Goal: Find specific page/section: Find specific page/section

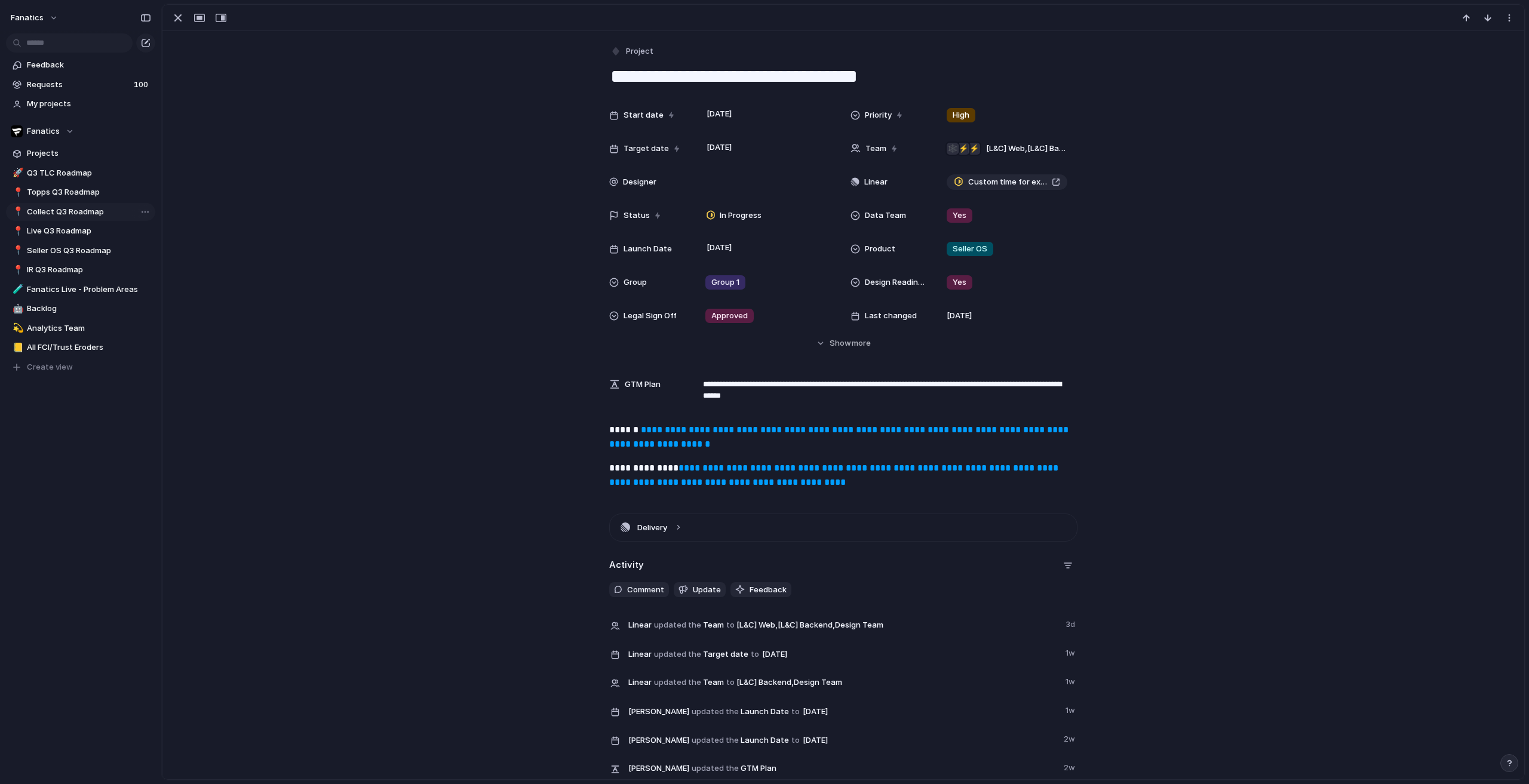
click at [79, 210] on span "Collect Q3 Roadmap" at bounding box center [89, 212] width 124 height 12
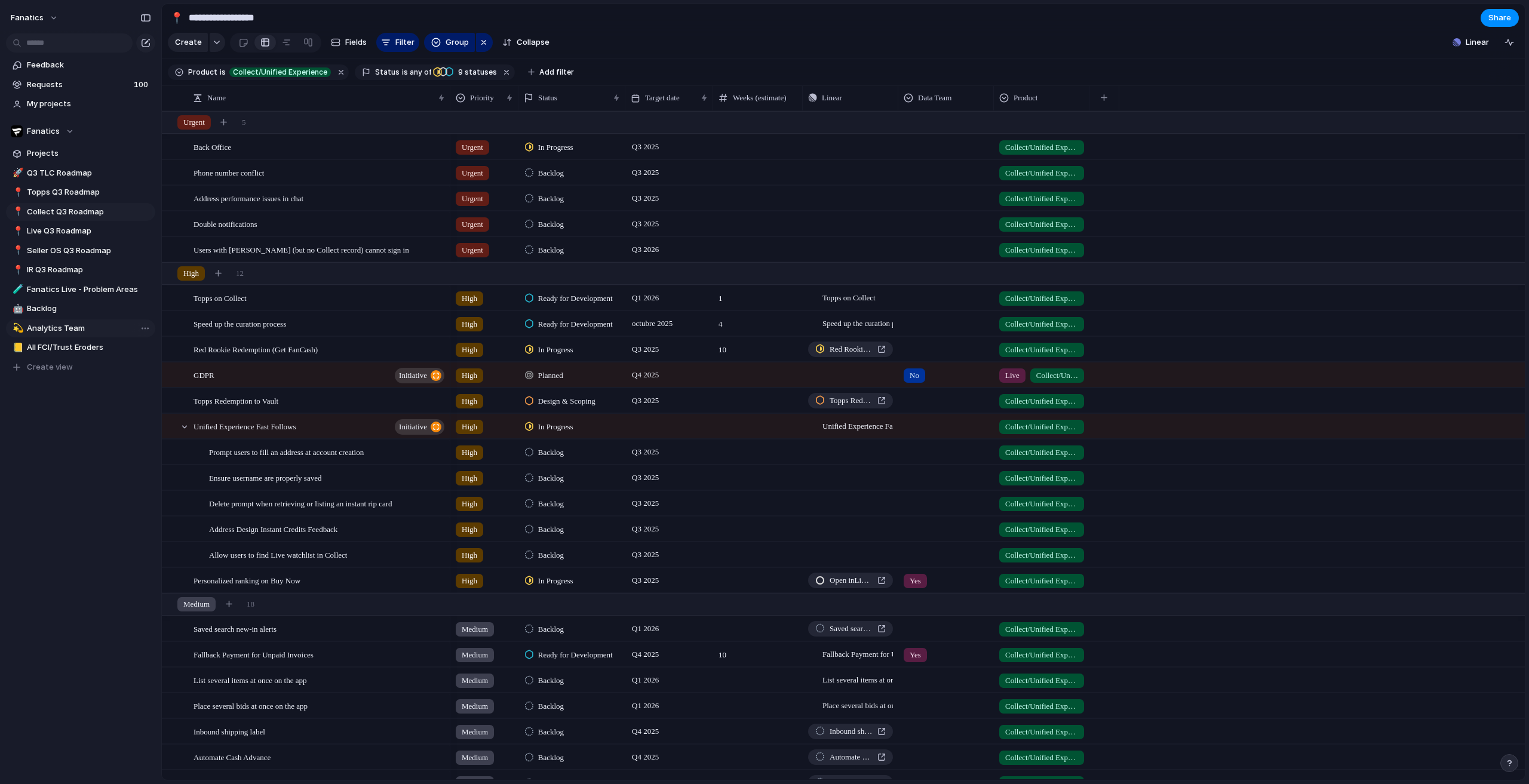
click at [63, 329] on span "Analytics Team" at bounding box center [89, 328] width 124 height 12
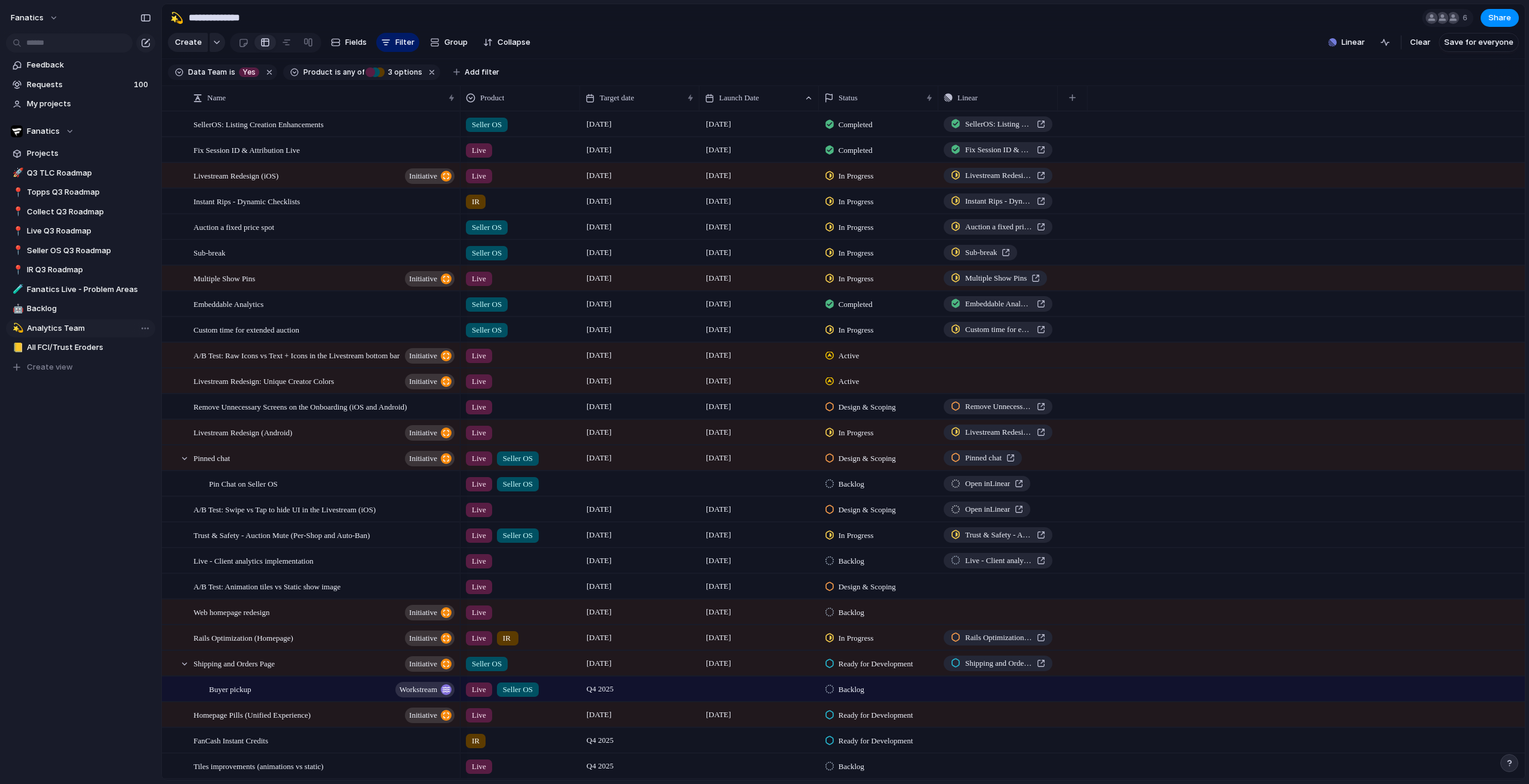
type input "**********"
click at [0, 518] on div "fanatics Feedback Requests 100 My projects Fanatics Projects 🚀 Q3 TLC Roadmap 📍…" at bounding box center [80, 392] width 161 height 784
click at [304, 240] on div "Auction a fixed price spot" at bounding box center [324, 227] width 263 height 24
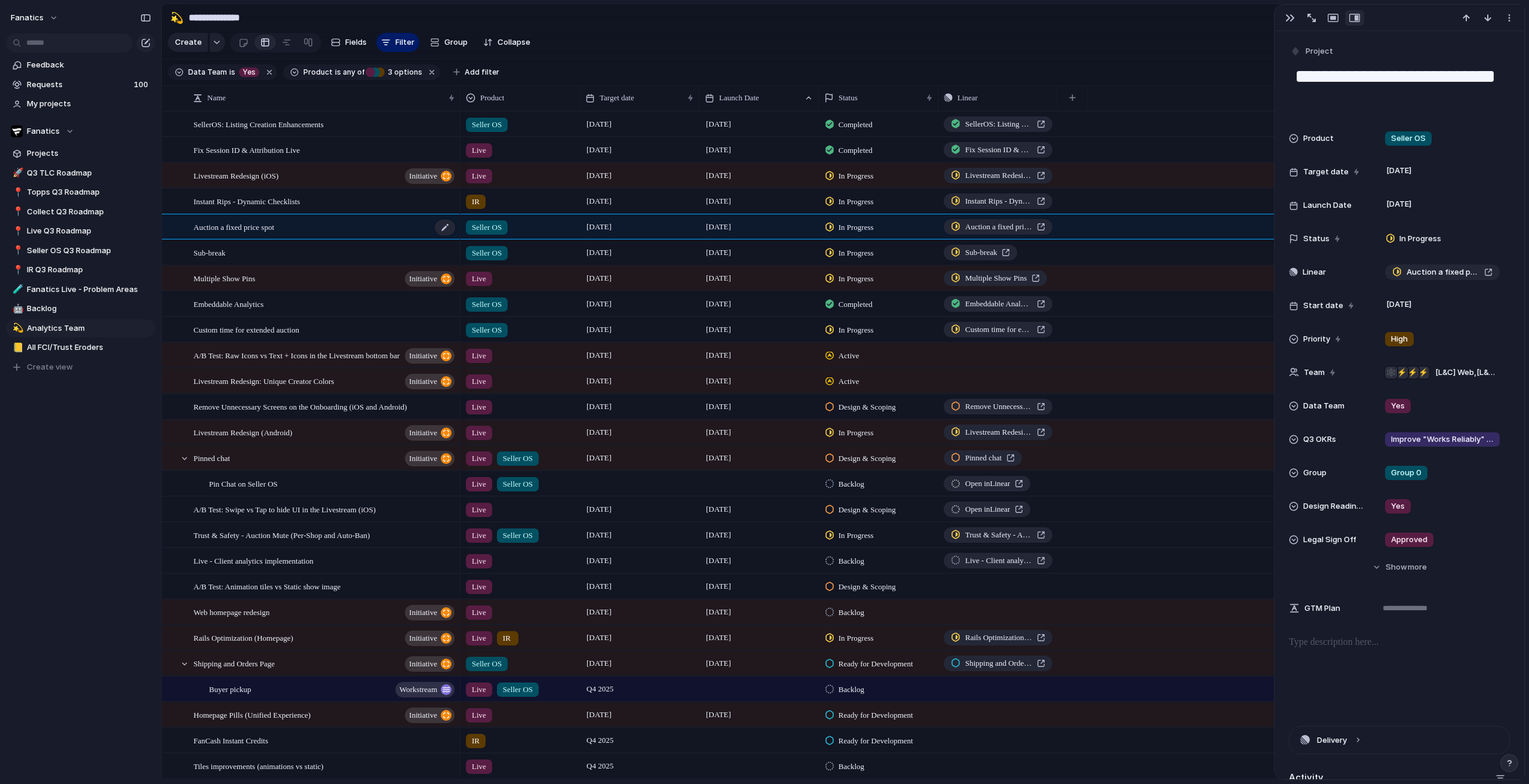
click at [258, 233] on span "Auction a fixed price spot" at bounding box center [234, 227] width 81 height 14
click at [327, 238] on div "Auction a fixed price spot" at bounding box center [324, 227] width 263 height 24
click at [1422, 274] on span "Auction a fixed price spot" at bounding box center [1443, 272] width 73 height 12
click at [272, 233] on span "Auction a fixed price spot" at bounding box center [234, 227] width 81 height 14
click at [1420, 274] on span "Auction a fixed price spot" at bounding box center [1443, 272] width 73 height 12
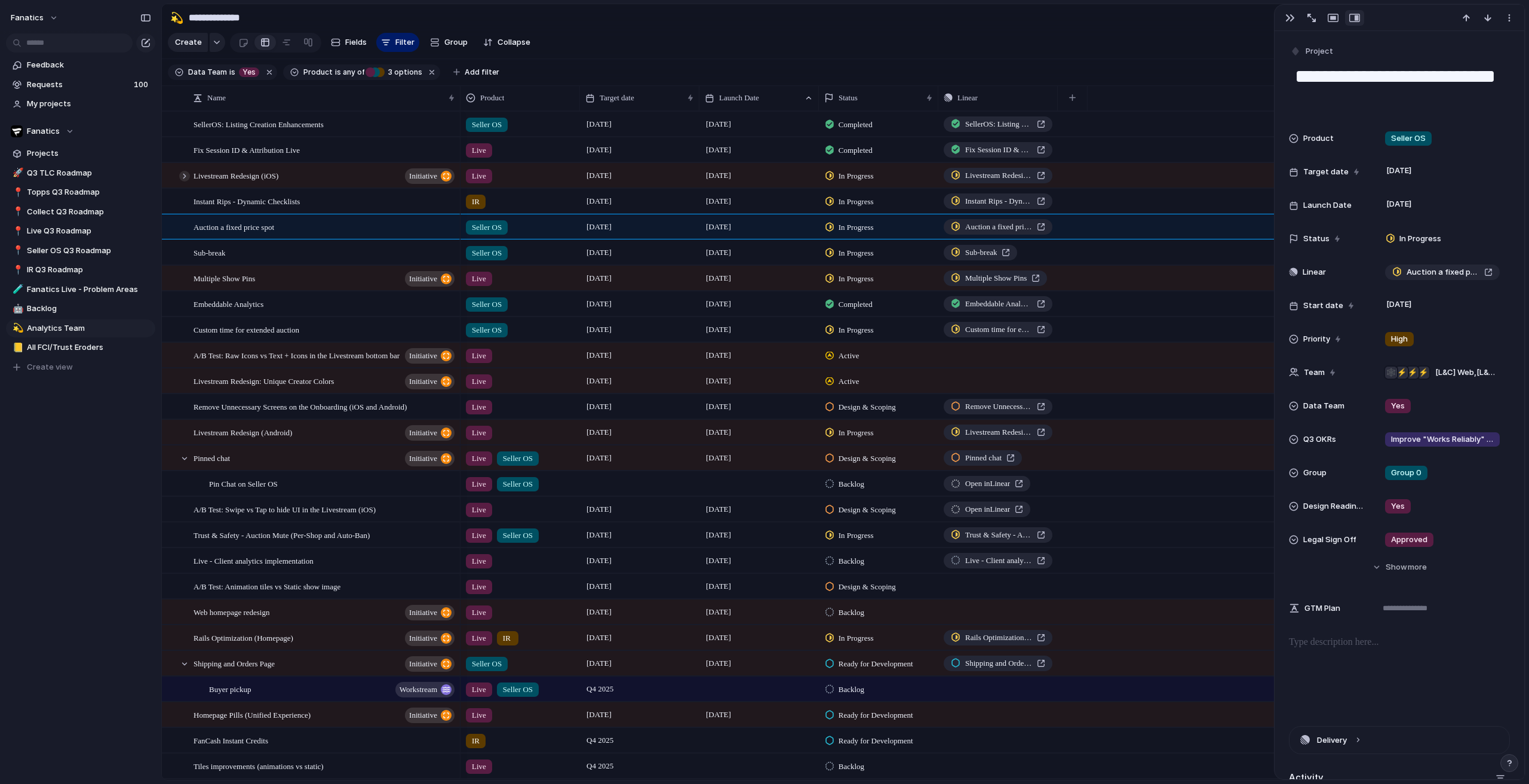
click at [185, 182] on div at bounding box center [185, 176] width 11 height 11
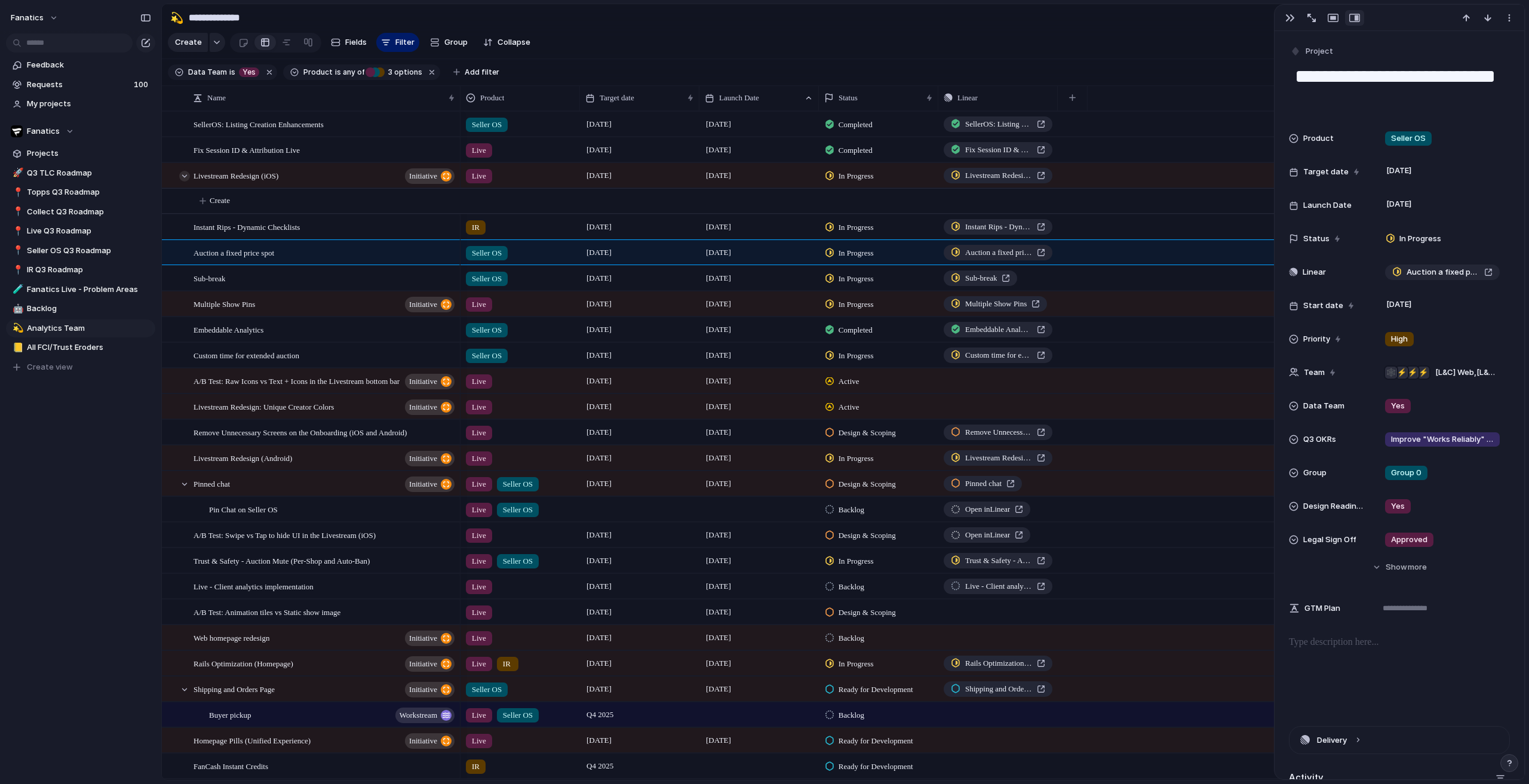
click at [185, 182] on div at bounding box center [185, 176] width 11 height 11
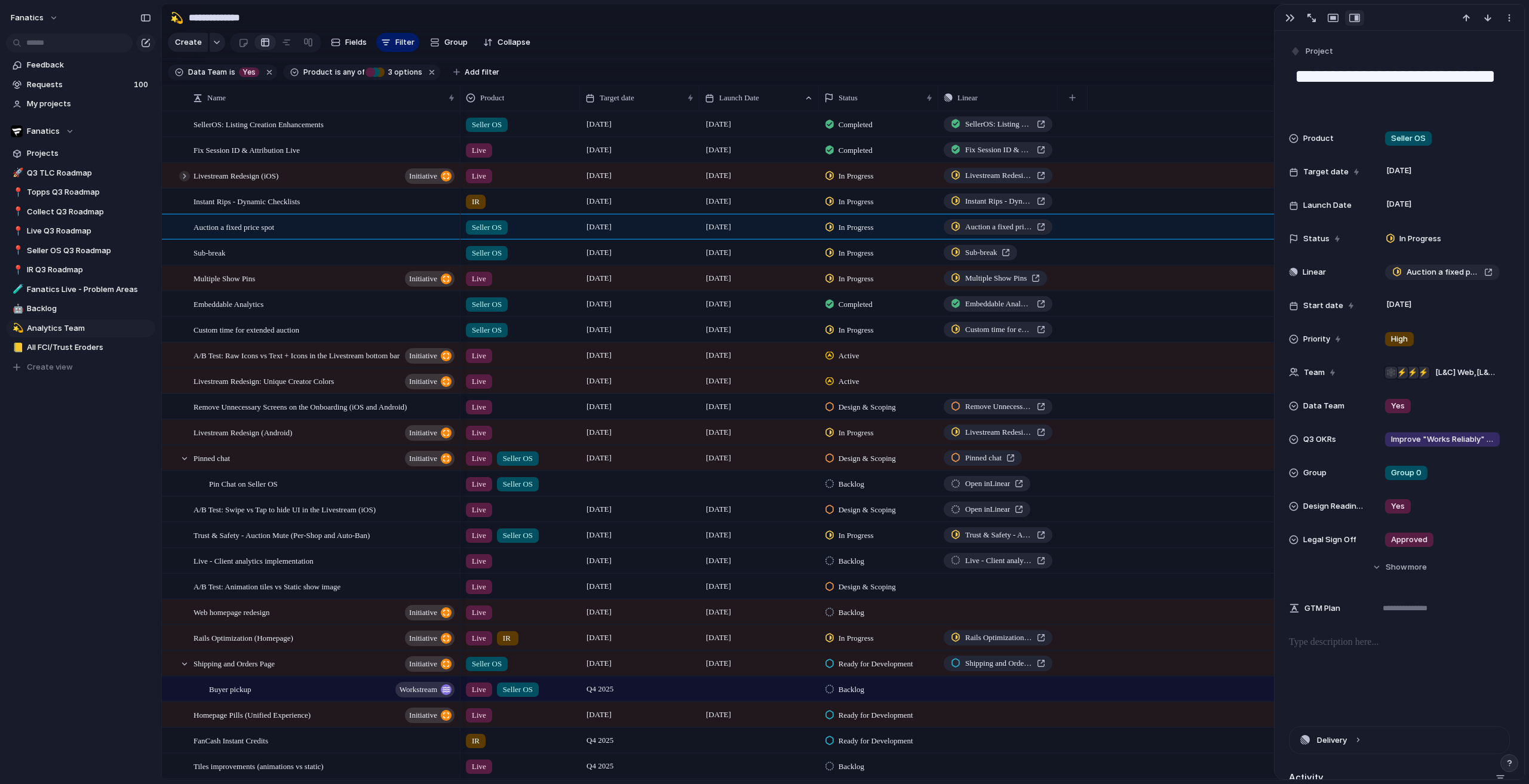
click at [185, 182] on div at bounding box center [185, 176] width 11 height 11
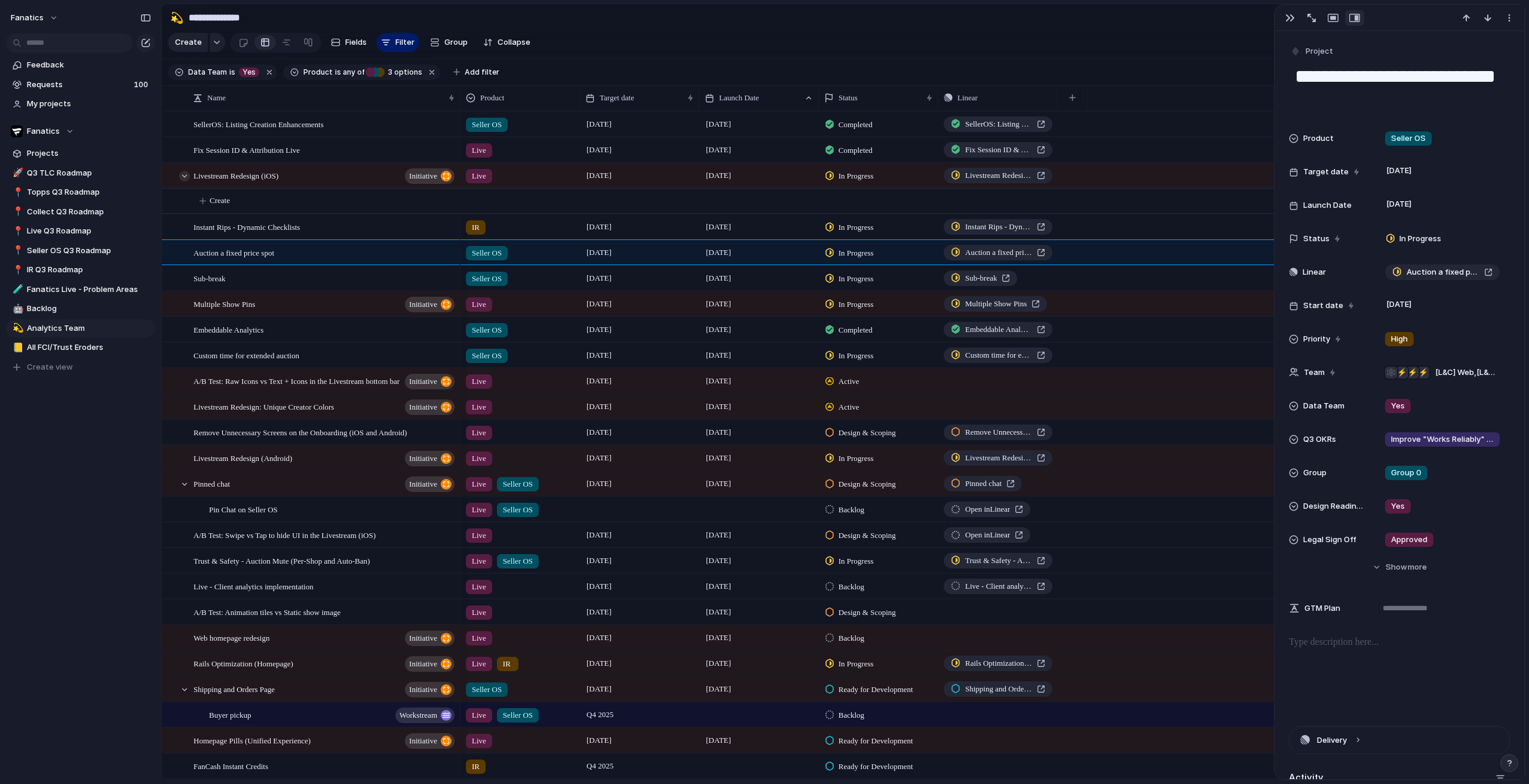
click at [185, 182] on div at bounding box center [185, 176] width 11 height 11
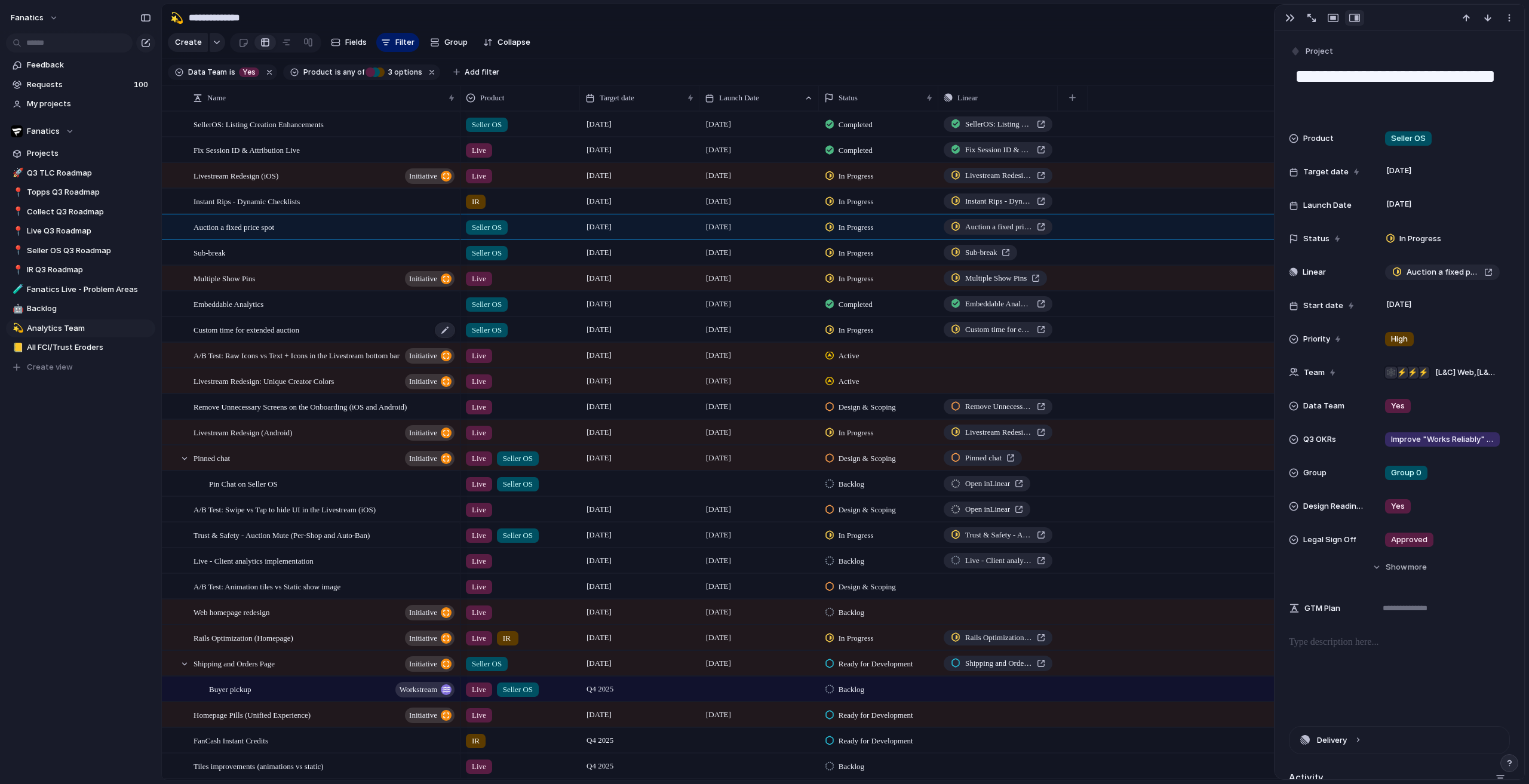
click at [243, 336] on span "Custom time for extended auction" at bounding box center [246, 329] width 106 height 14
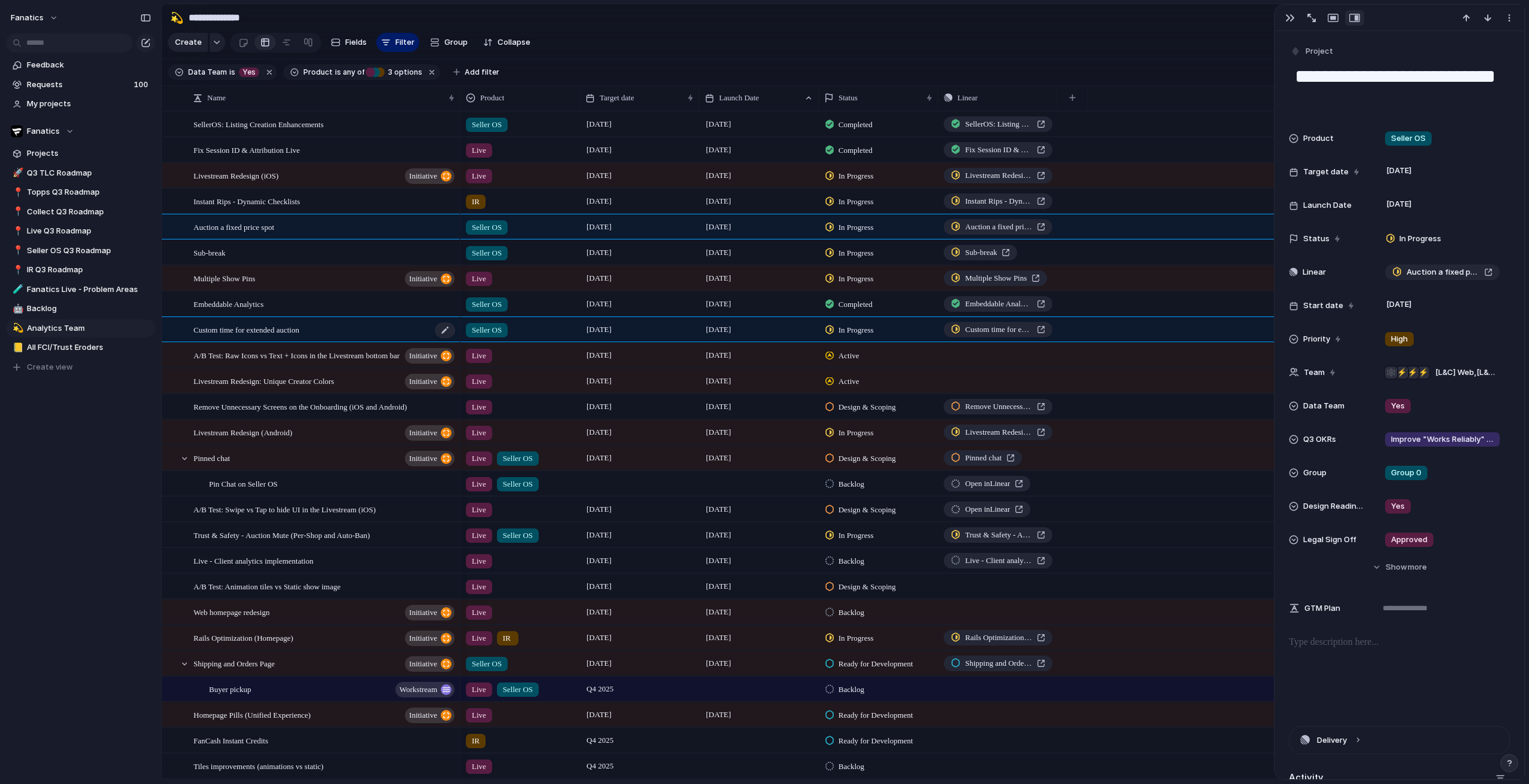
type textarea "**********"
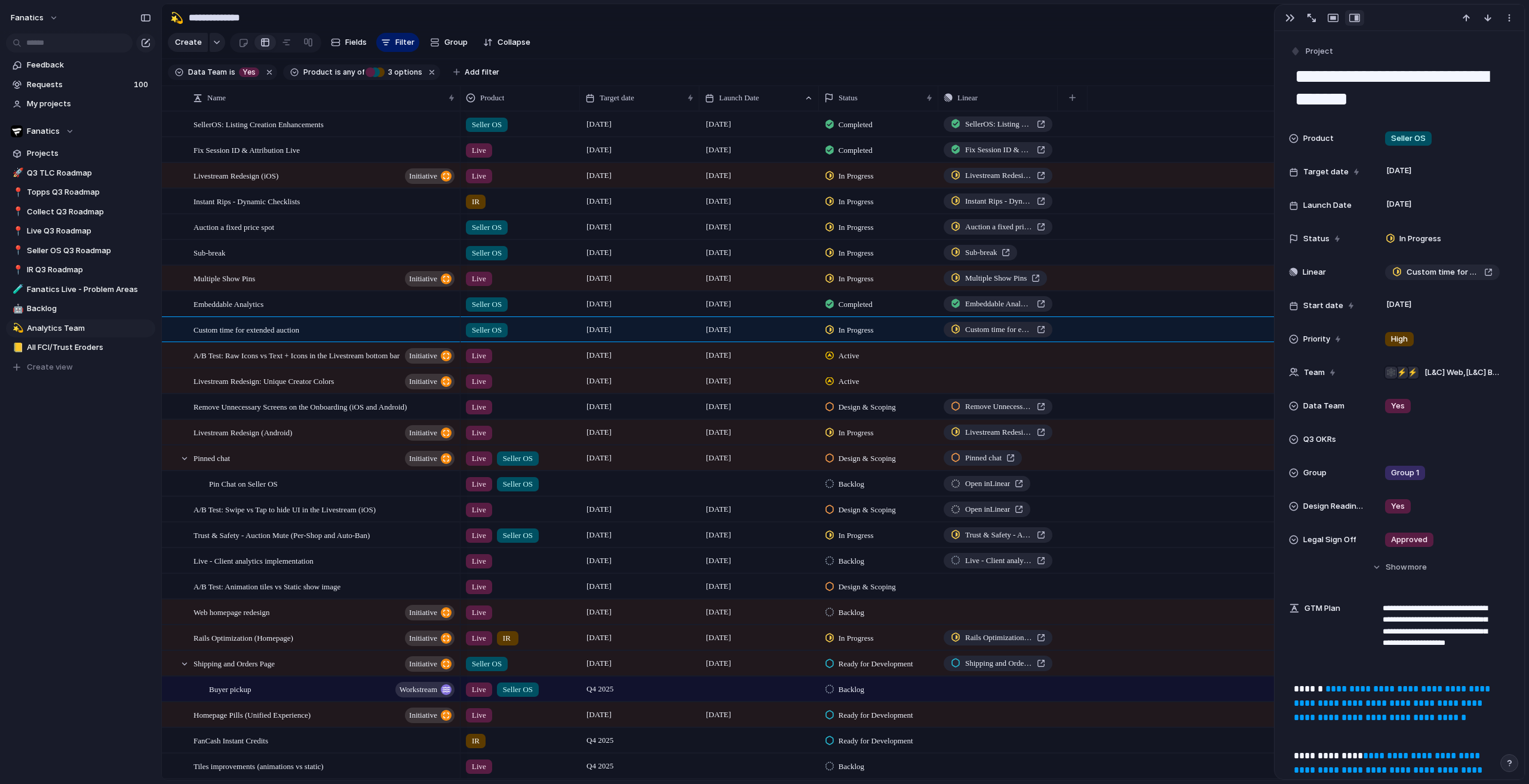
scroll to position [179, 0]
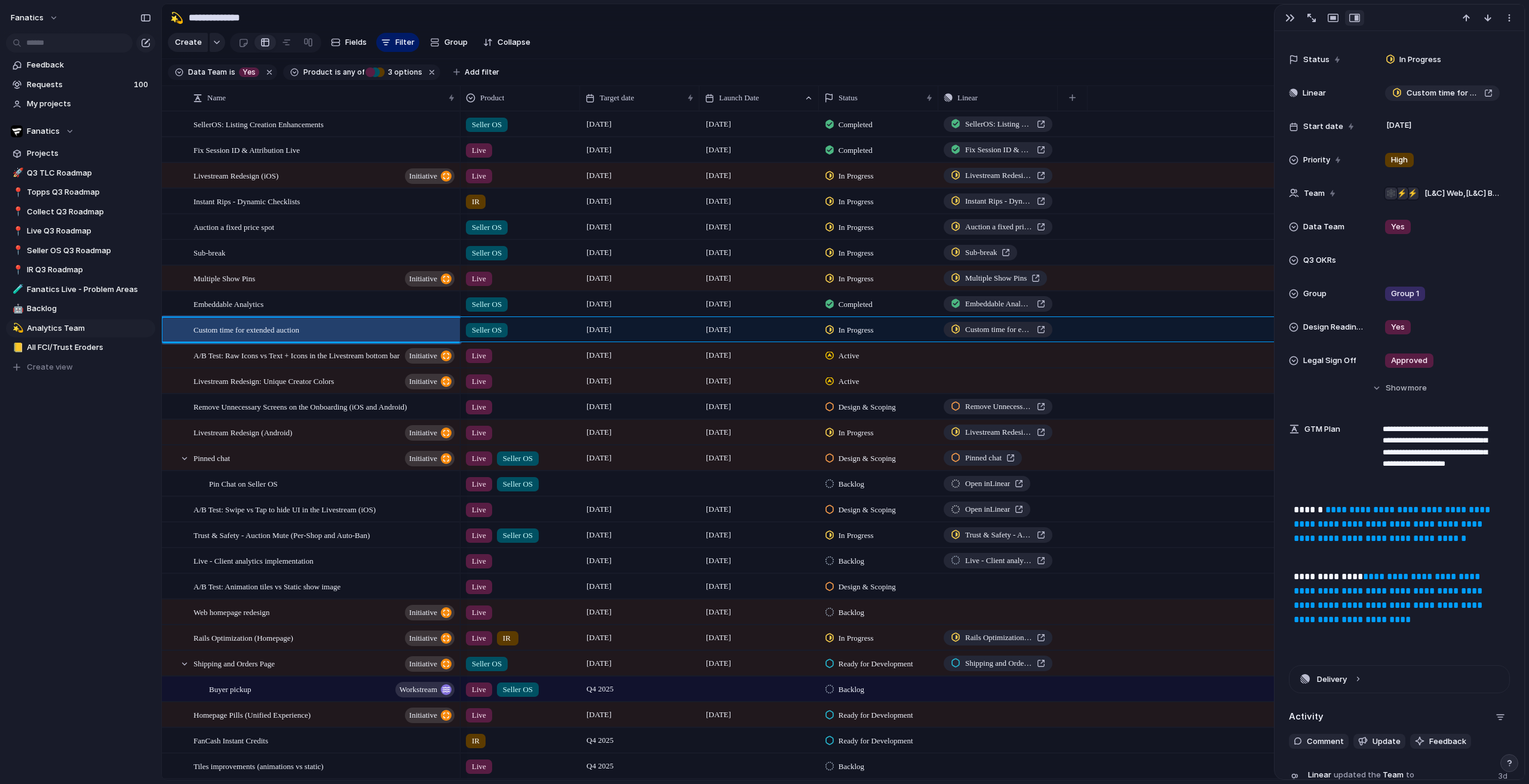
click at [1341, 599] on link "**********" at bounding box center [1389, 598] width 191 height 52
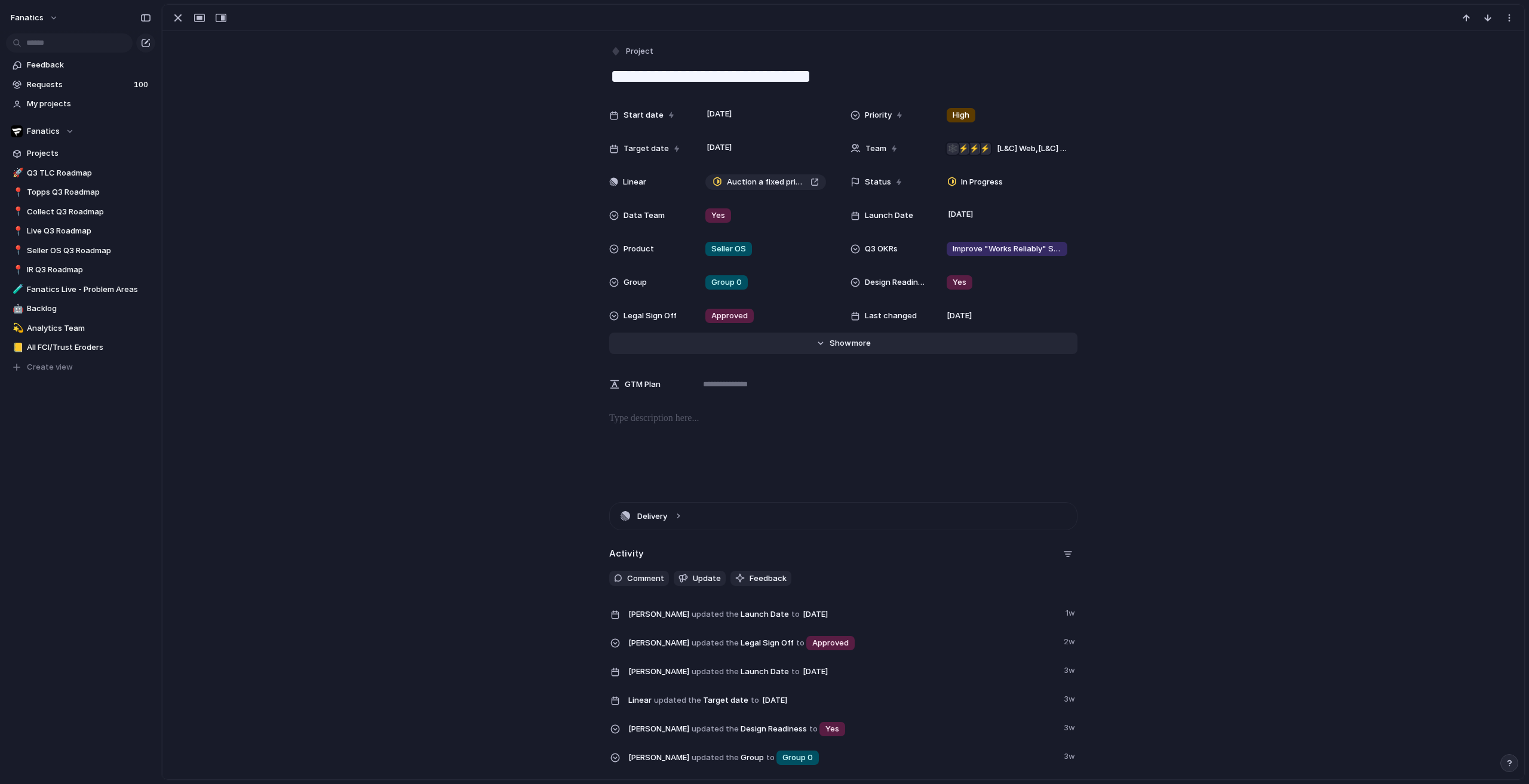
click at [834, 341] on span "Show" at bounding box center [840, 343] width 21 height 12
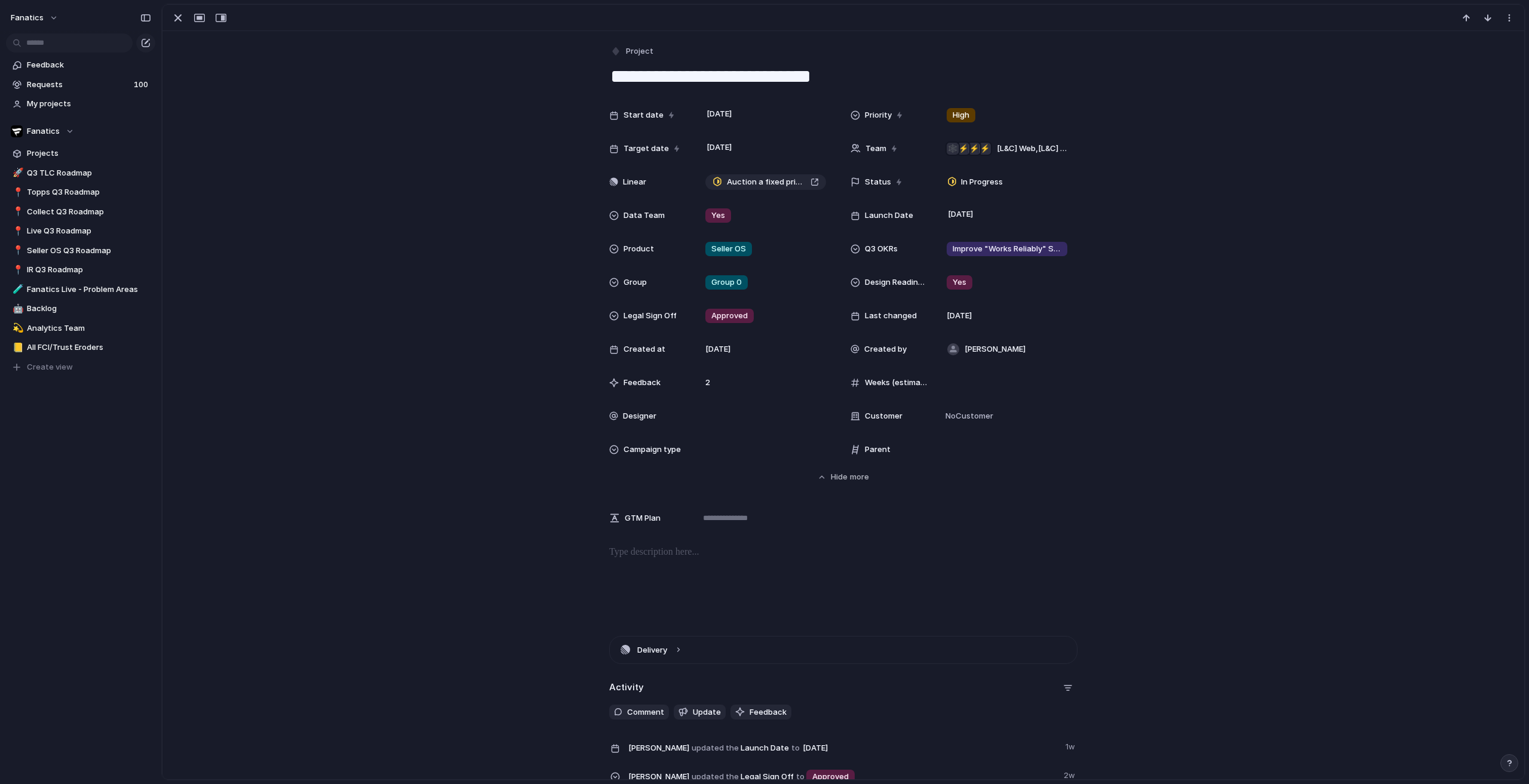
click at [243, 461] on div "Start date 16 July Priority High Target date 29 August Team ⚡ ⚡ ⚡ 🕸 [L&C] Web ,…" at bounding box center [843, 293] width 1333 height 379
